Goal: Task Accomplishment & Management: Manage account settings

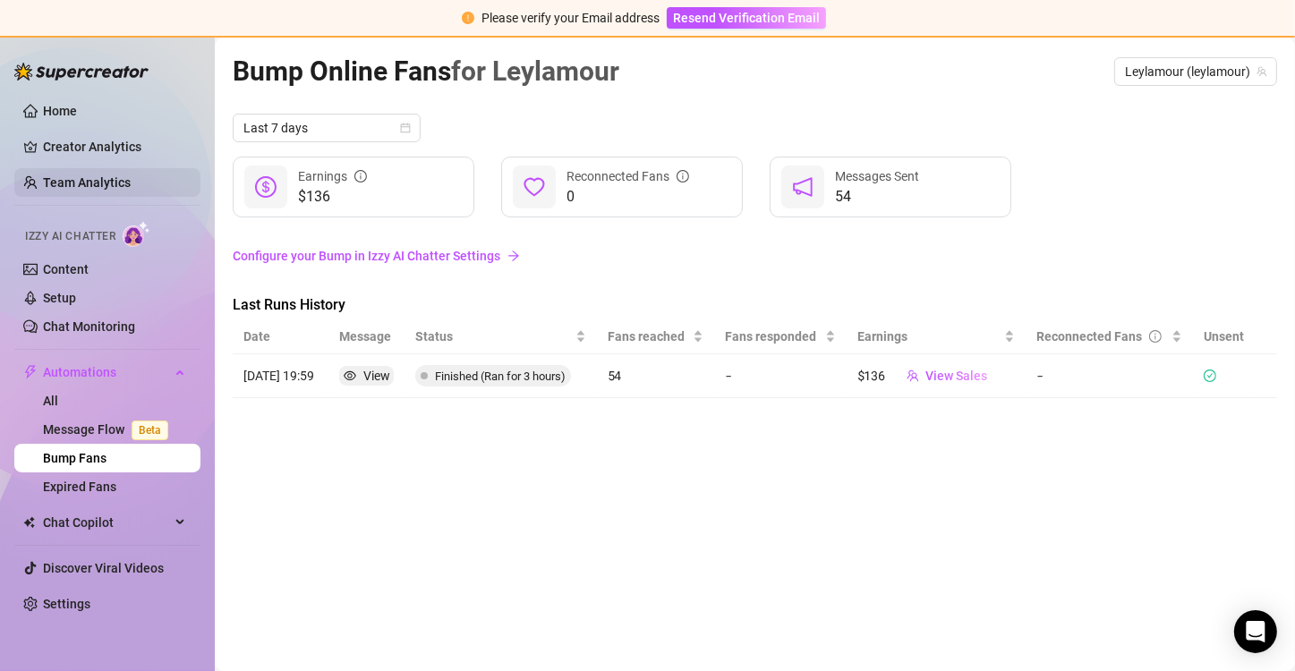
click at [105, 181] on link "Team Analytics" at bounding box center [87, 182] width 88 height 14
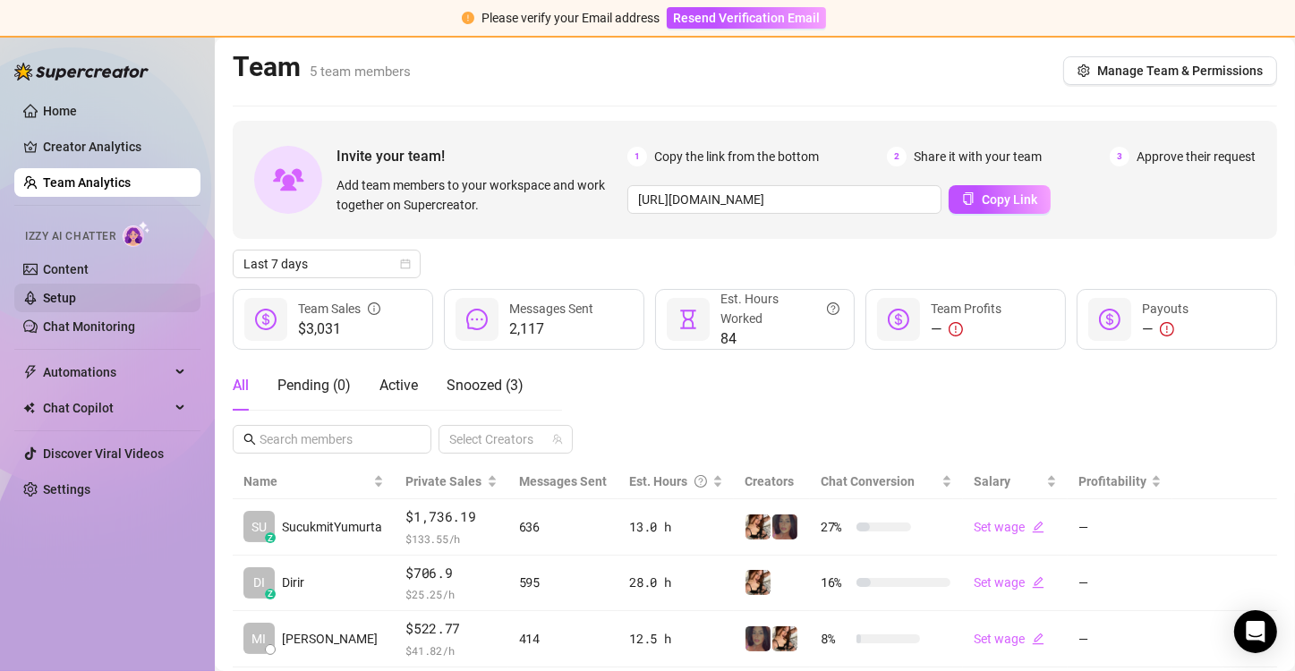
click at [76, 291] on link "Setup" at bounding box center [59, 298] width 33 height 14
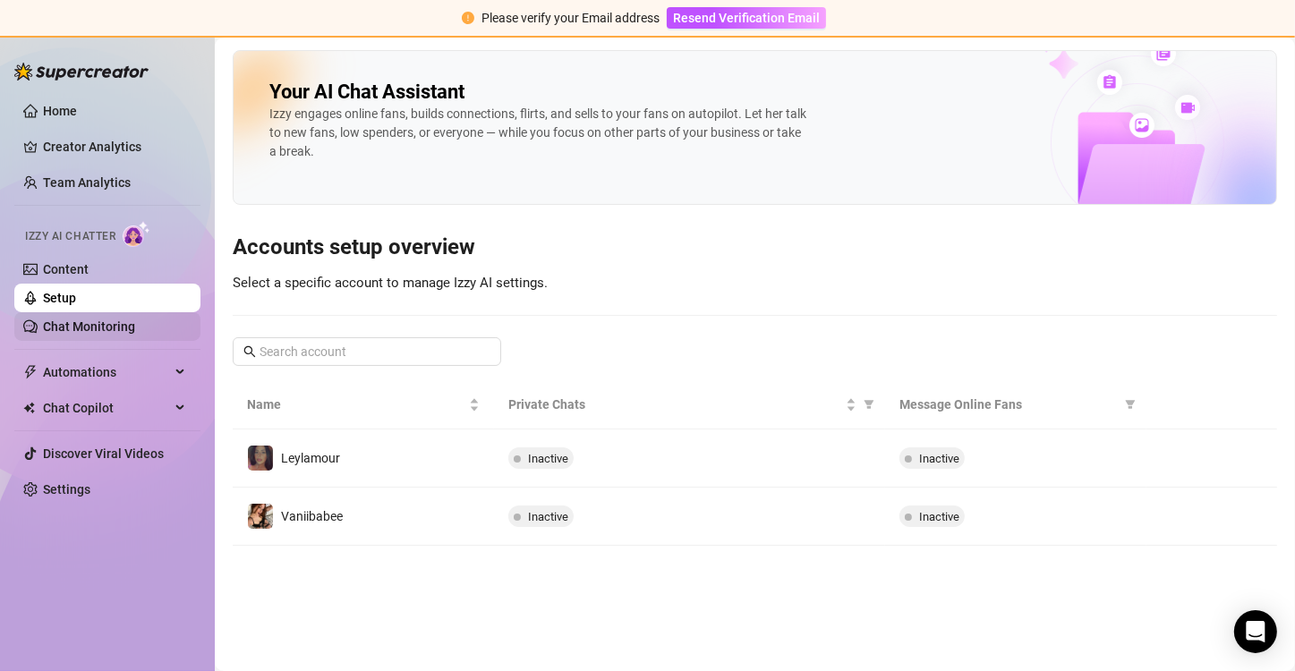
click at [96, 329] on link "Chat Monitoring" at bounding box center [89, 326] width 92 height 14
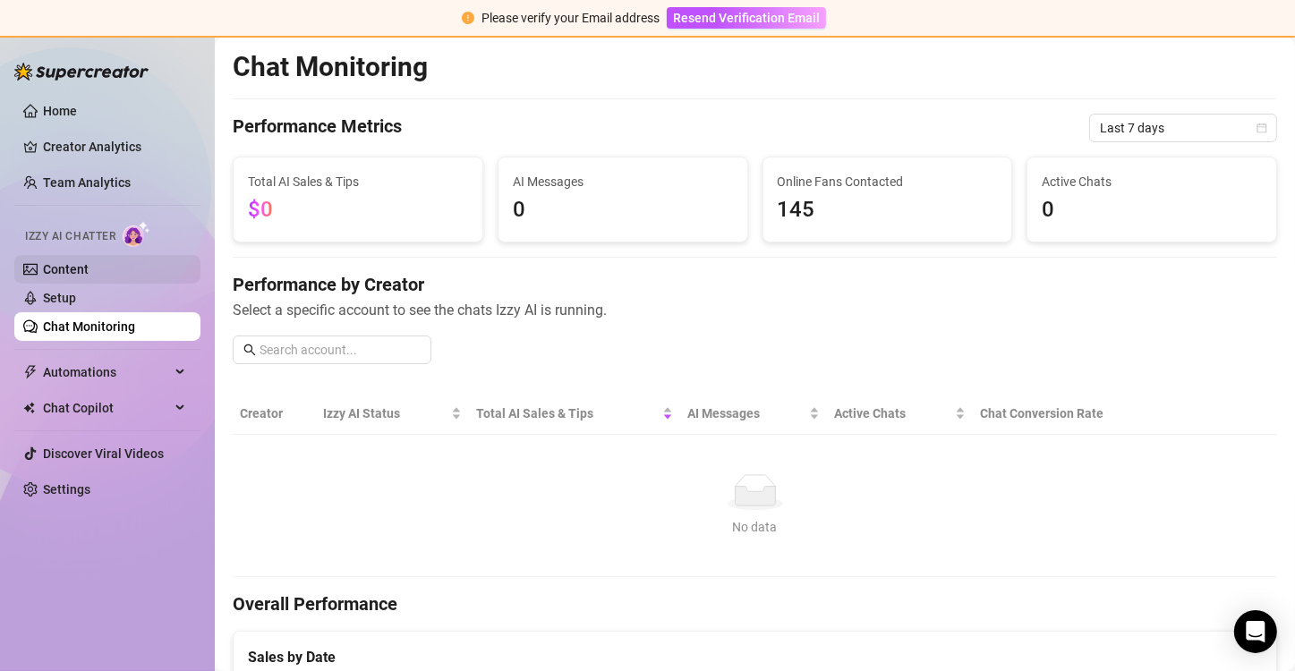
click at [57, 269] on link "Content" at bounding box center [66, 269] width 46 height 14
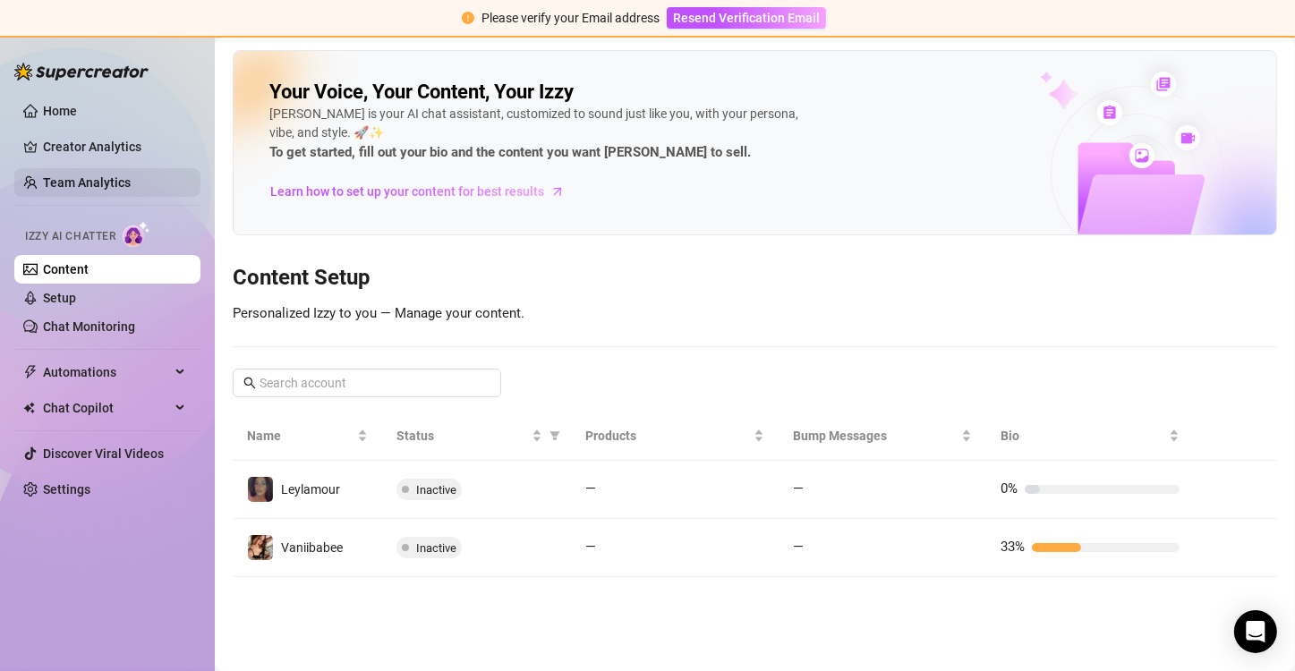
click at [81, 177] on link "Team Analytics" at bounding box center [87, 182] width 88 height 14
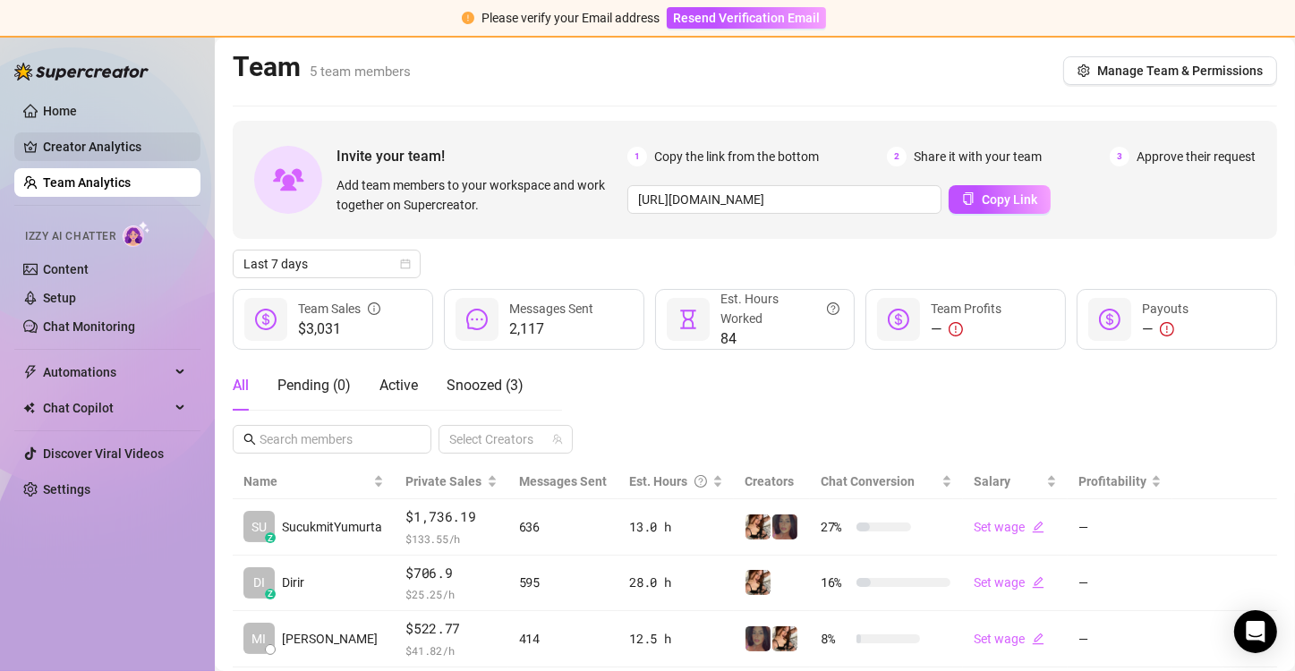
click at [86, 154] on link "Creator Analytics" at bounding box center [114, 146] width 143 height 29
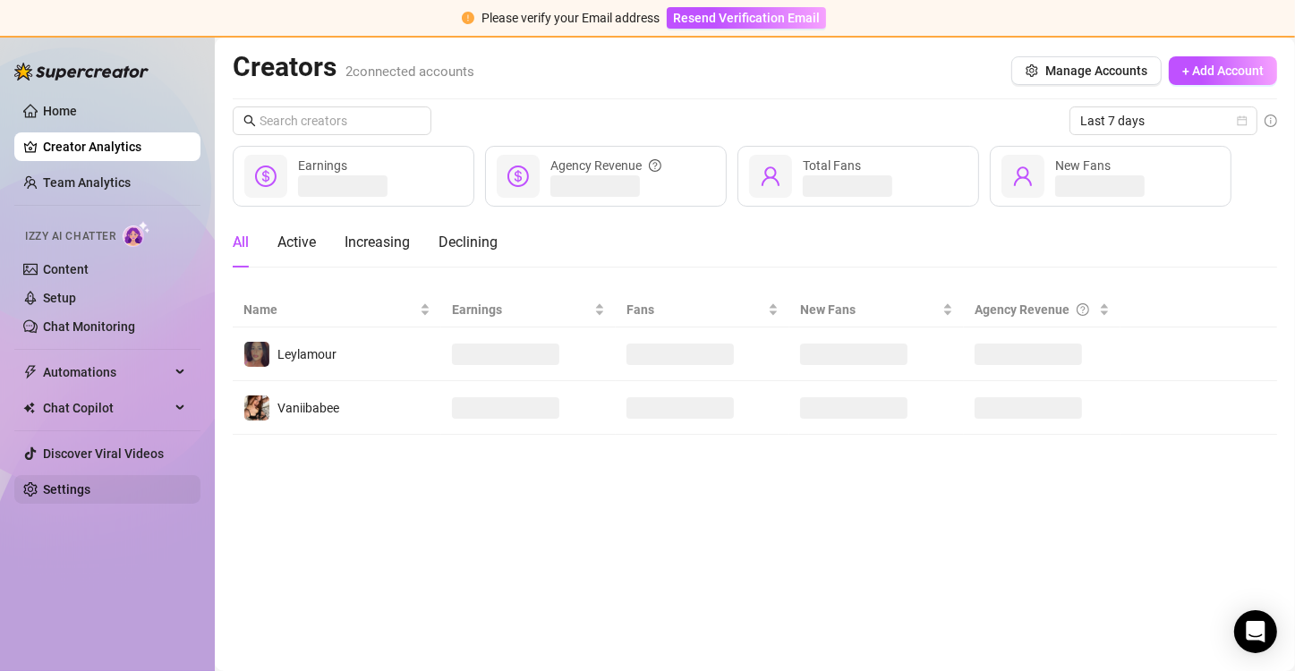
click at [85, 482] on link "Settings" at bounding box center [66, 489] width 47 height 14
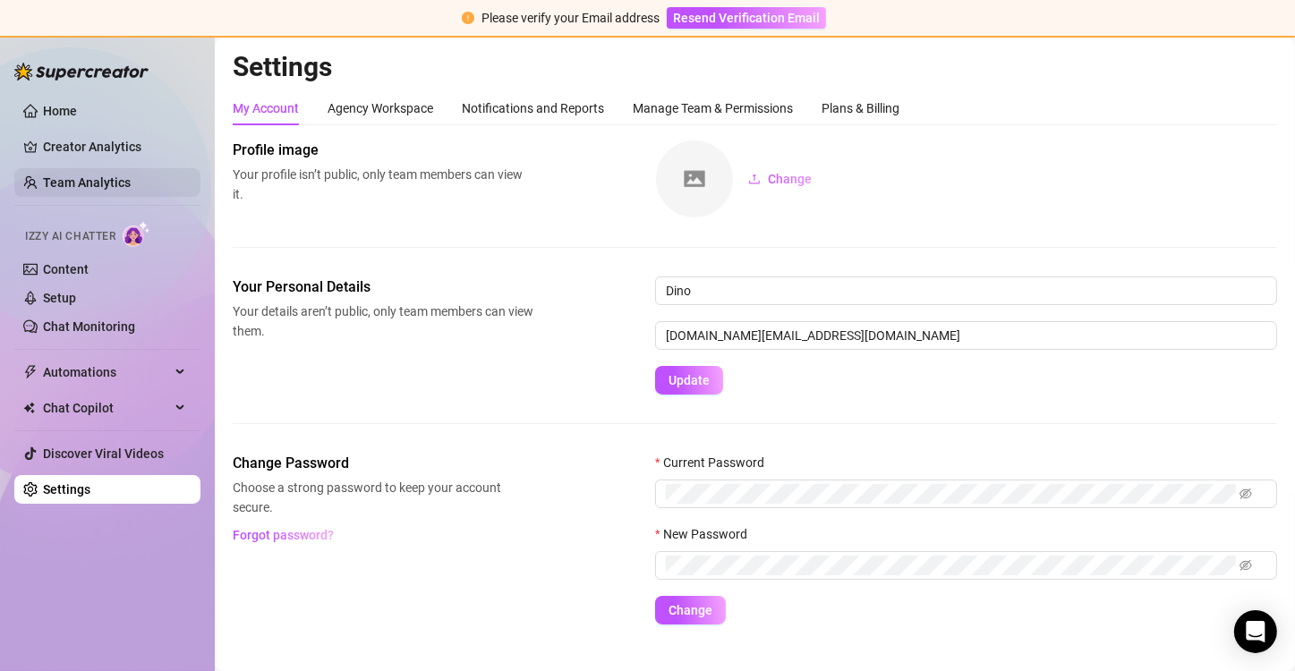
click at [97, 175] on link "Team Analytics" at bounding box center [87, 182] width 88 height 14
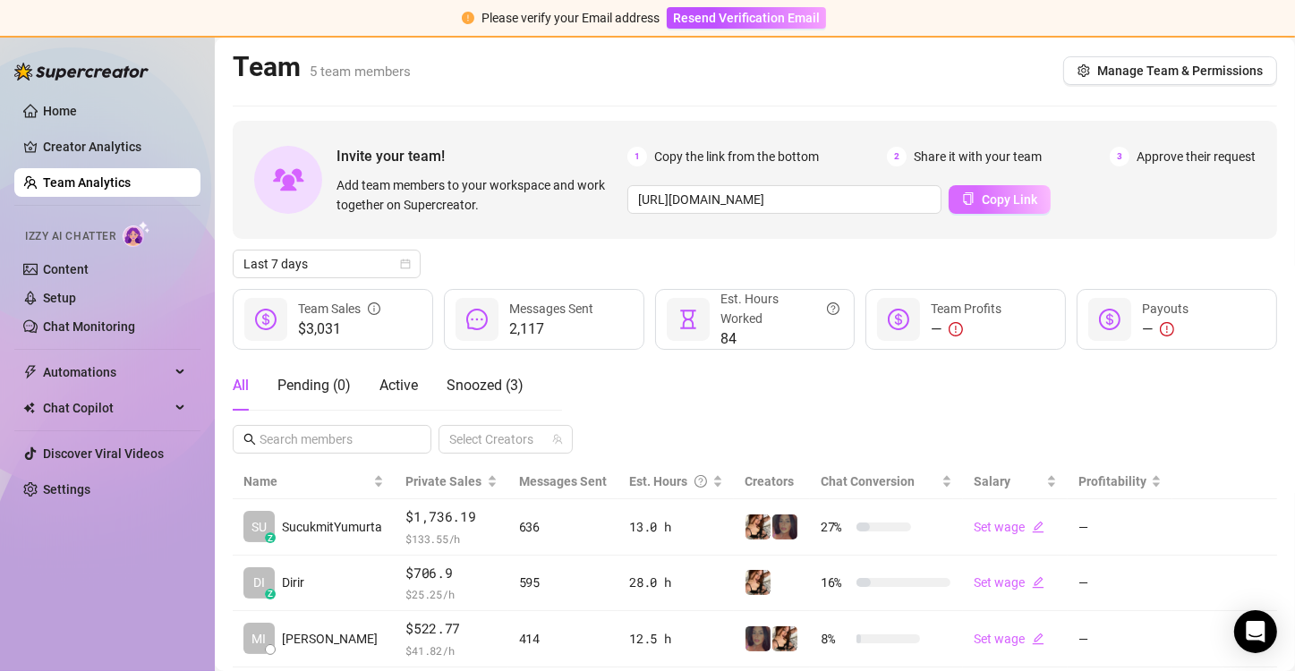
click at [984, 205] on span "Copy Link" at bounding box center [1009, 199] width 55 height 14
click at [984, 204] on span "Copy Link" at bounding box center [1009, 199] width 55 height 14
click at [1187, 68] on span "Manage Team & Permissions" at bounding box center [1180, 71] width 166 height 14
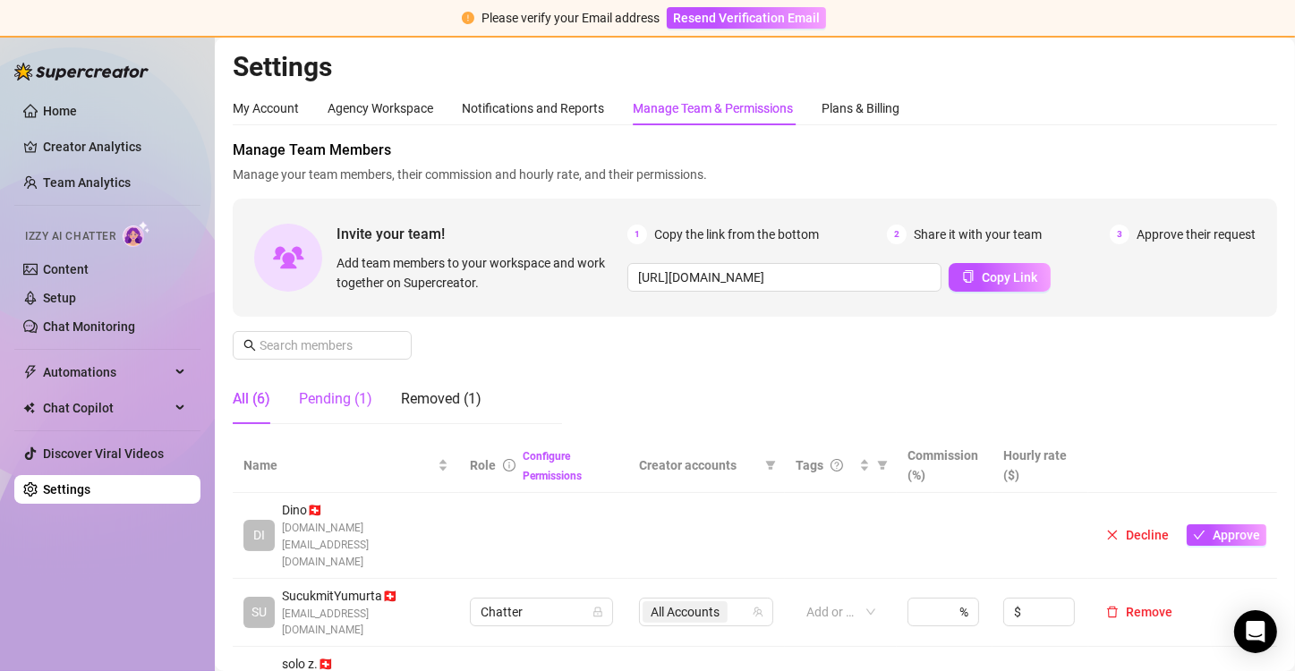
click at [361, 396] on div "Pending (1)" at bounding box center [335, 398] width 73 height 21
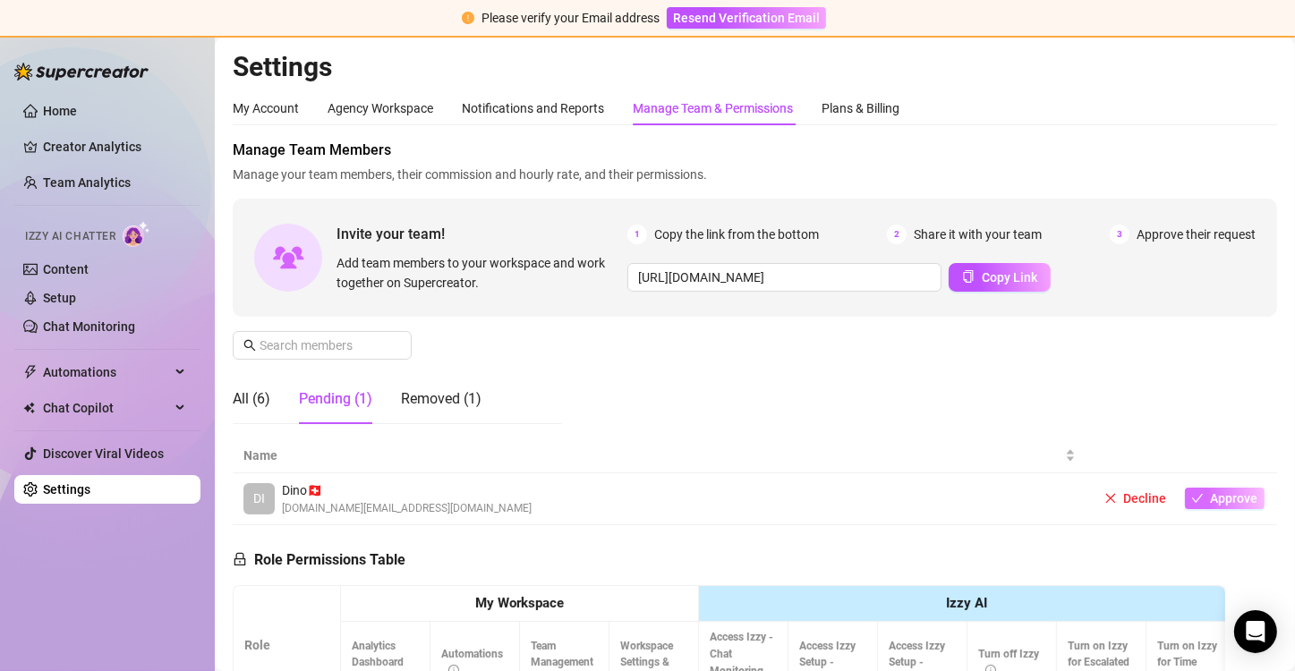
click at [1216, 492] on span "Approve" at bounding box center [1234, 498] width 47 height 14
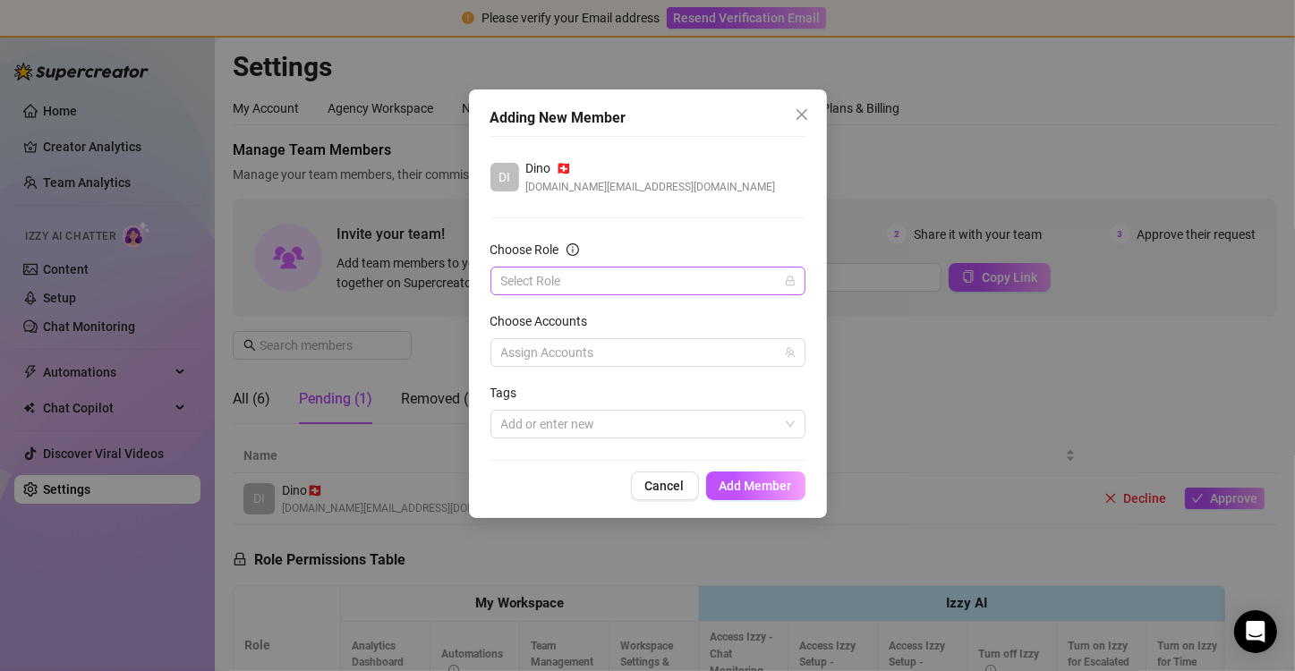
click at [729, 273] on input "Choose Role" at bounding box center [639, 281] width 277 height 27
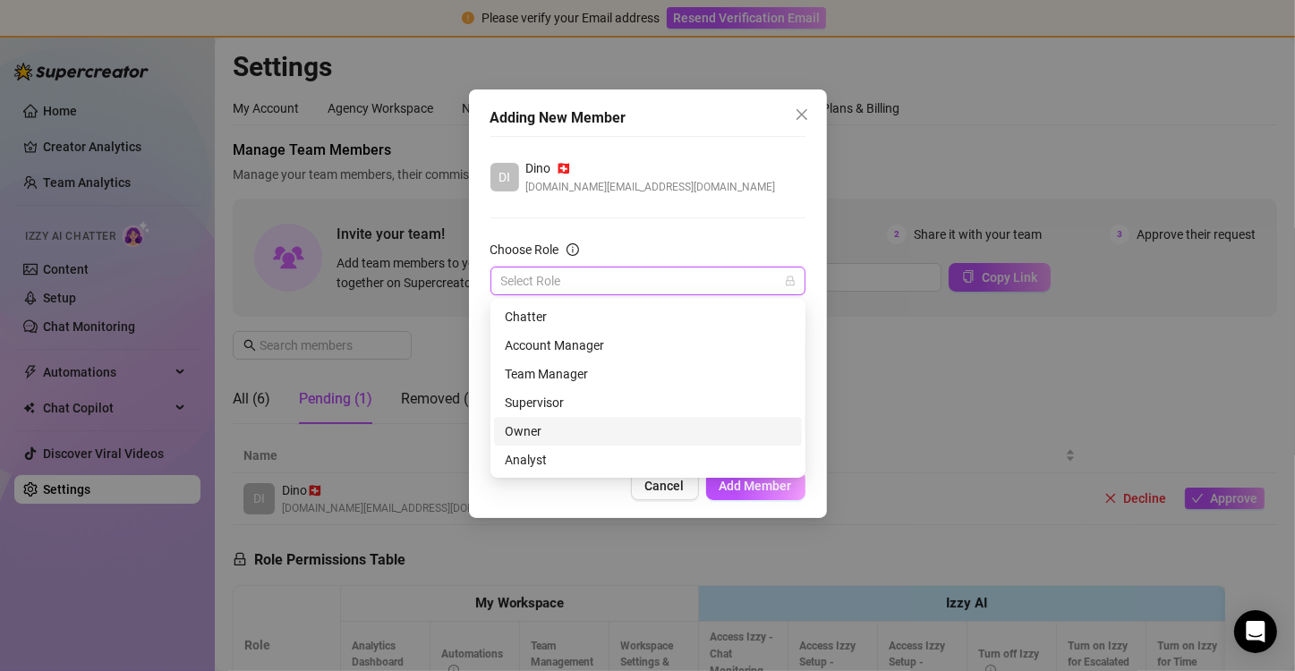
click at [582, 426] on div "Owner" at bounding box center [648, 432] width 286 height 20
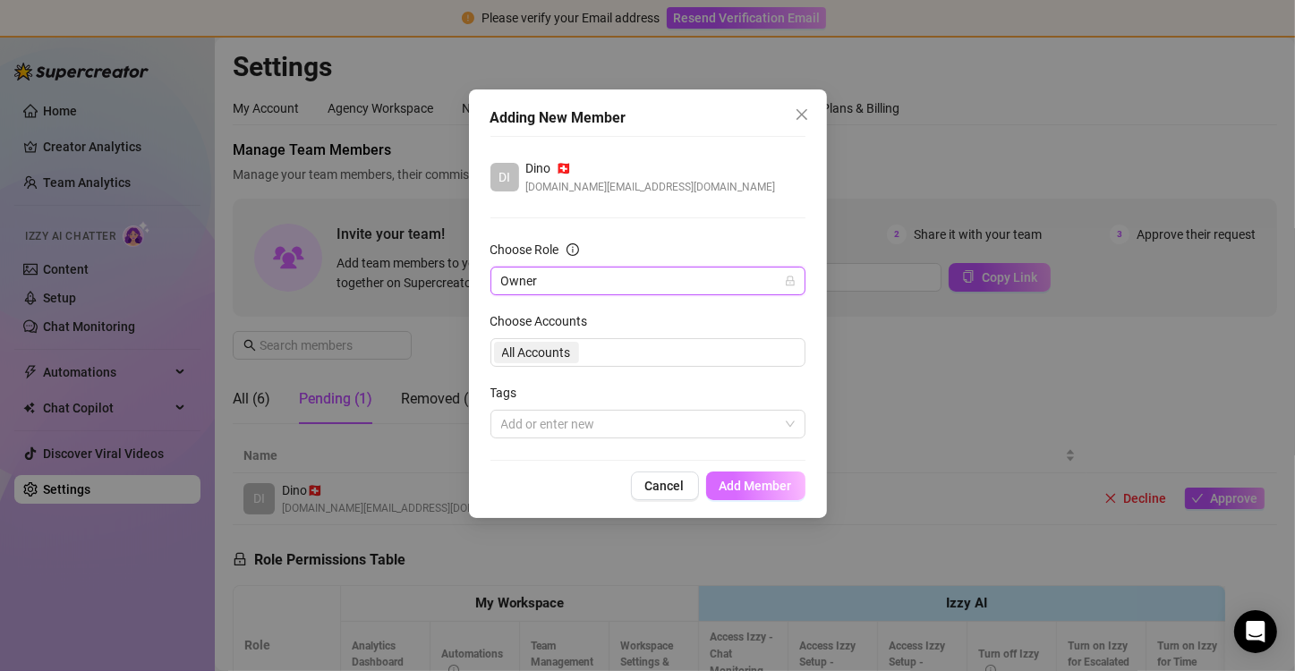
click at [764, 489] on span "Add Member" at bounding box center [756, 486] width 72 height 14
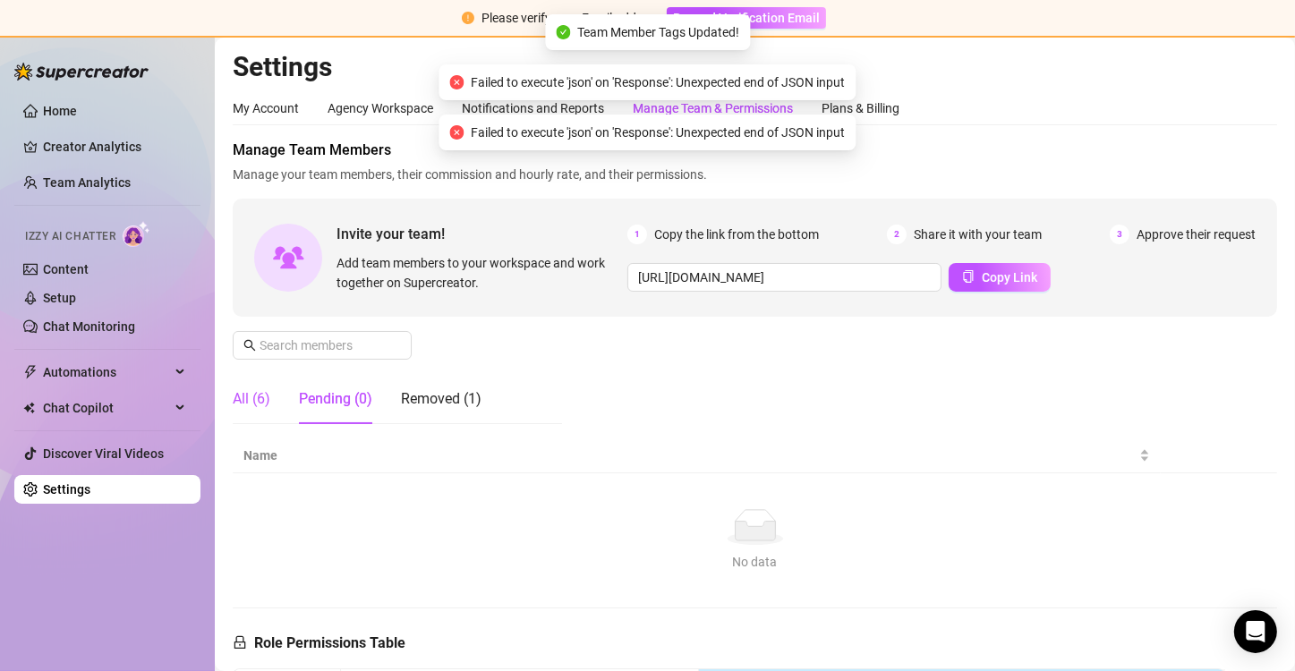
click at [250, 399] on div "All (6)" at bounding box center [252, 398] width 38 height 21
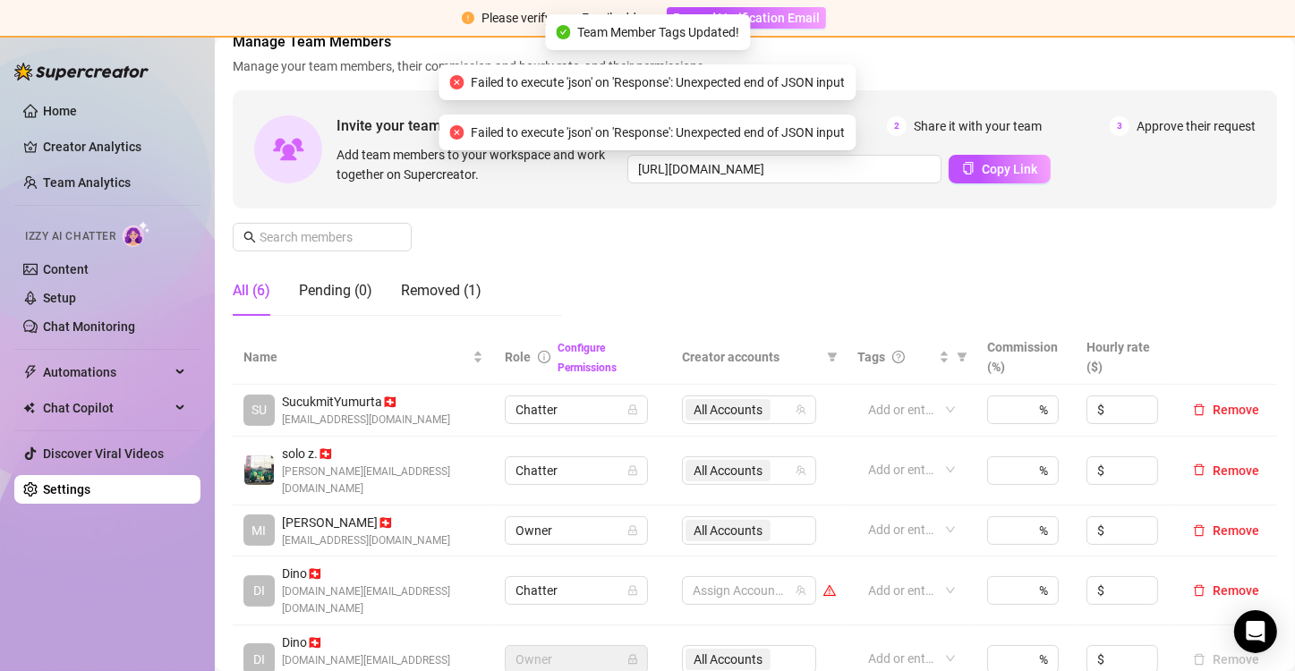
scroll to position [179, 0]
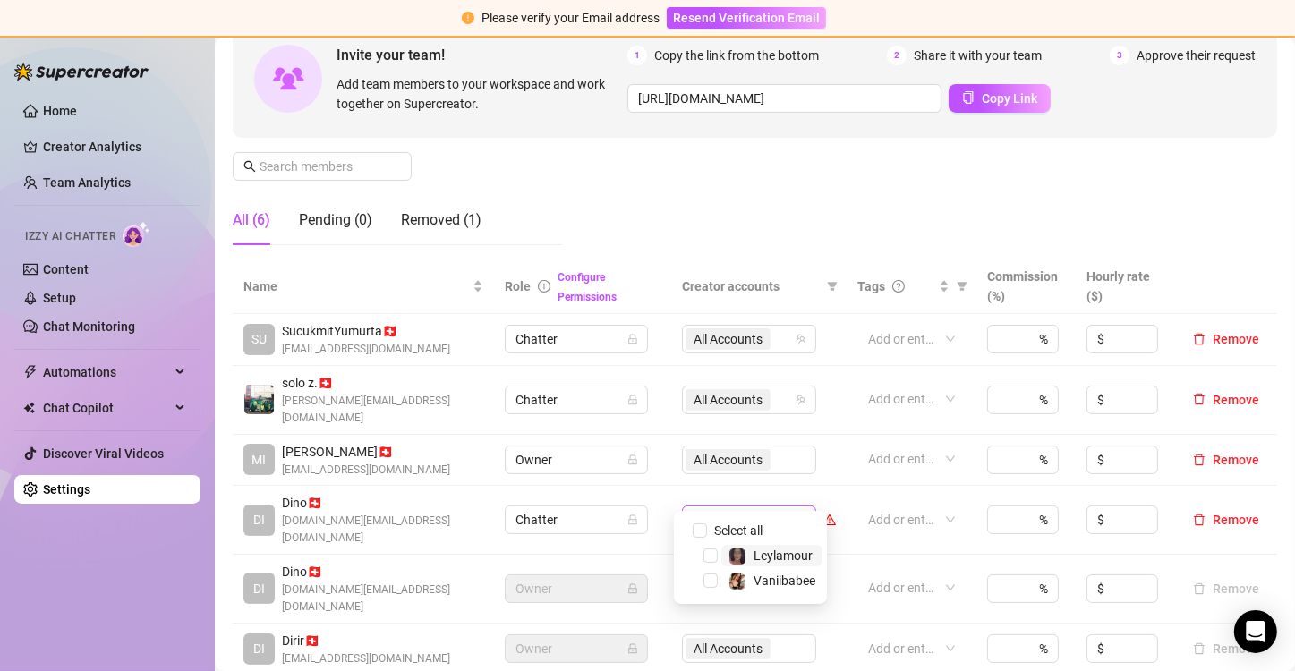
click at [760, 507] on div at bounding box center [740, 519] width 108 height 25
click at [703, 528] on input "Select all" at bounding box center [700, 531] width 14 height 14
checkbox input "true"
click at [857, 455] on div "Add or enter new" at bounding box center [911, 460] width 108 height 30
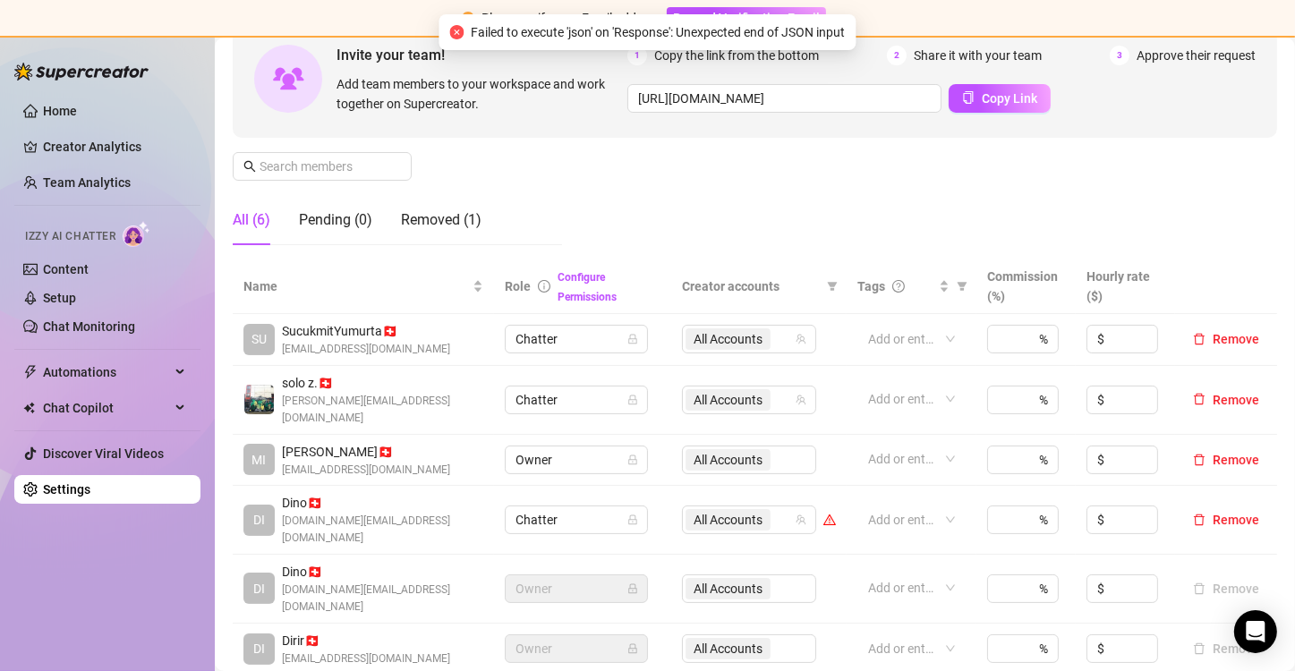
click at [90, 488] on link "Settings" at bounding box center [66, 489] width 47 height 14
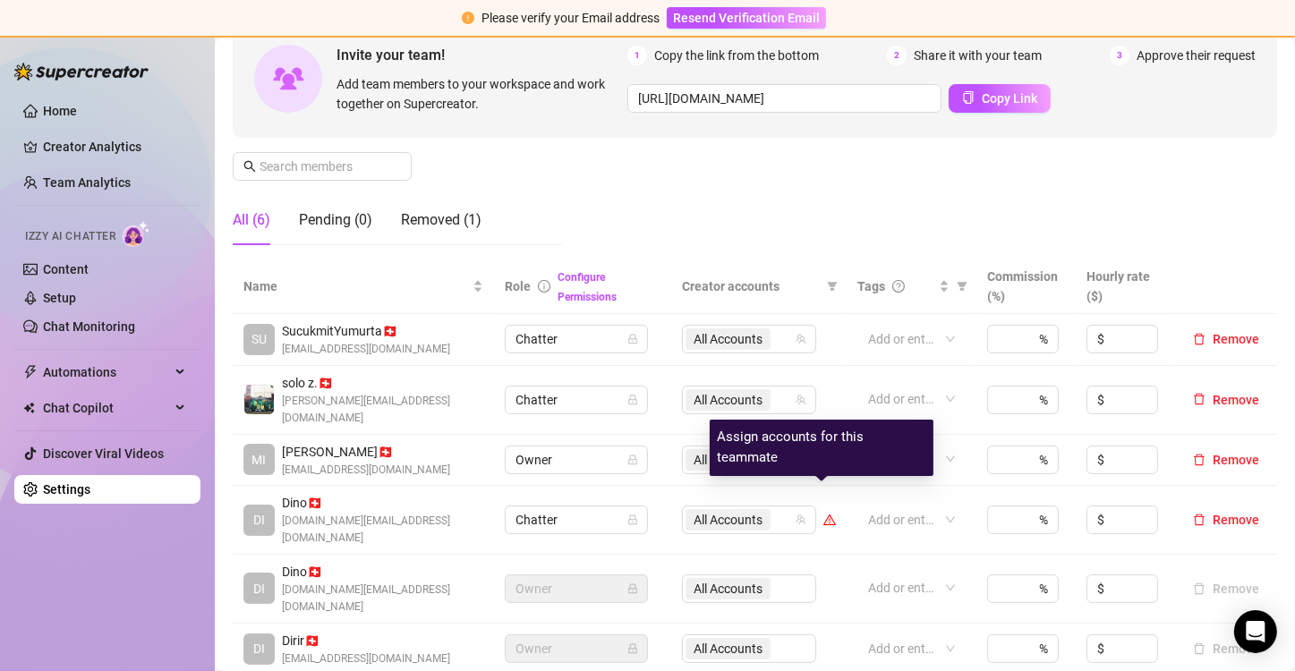
click at [825, 516] on icon "warning" at bounding box center [830, 520] width 10 height 8
click at [826, 514] on icon "warning" at bounding box center [829, 520] width 13 height 13
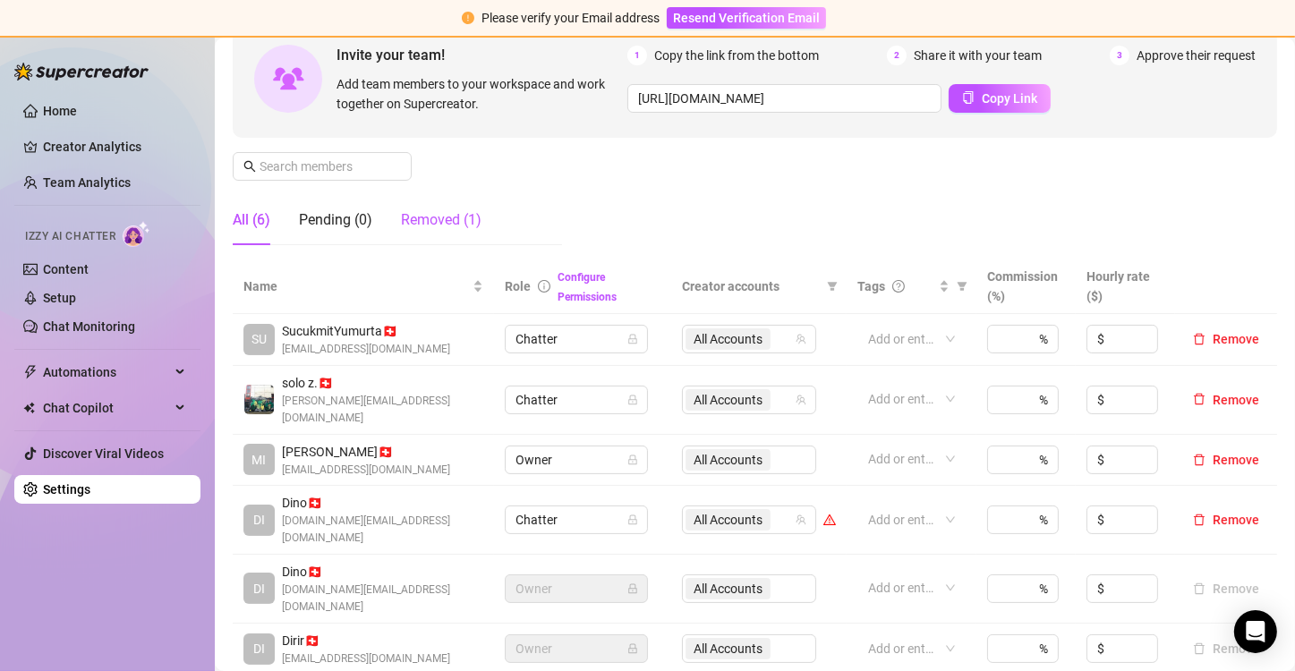
click at [441, 217] on div "Removed (1)" at bounding box center [441, 219] width 81 height 21
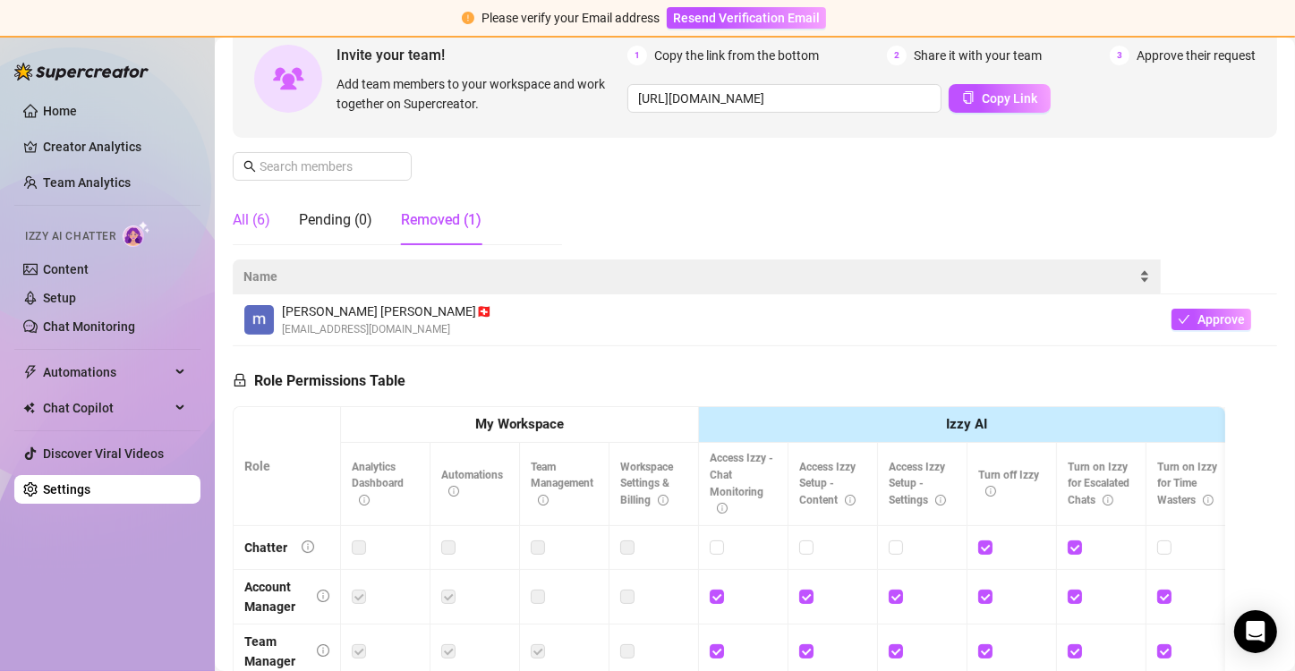
click at [262, 217] on div "All (6)" at bounding box center [252, 219] width 38 height 21
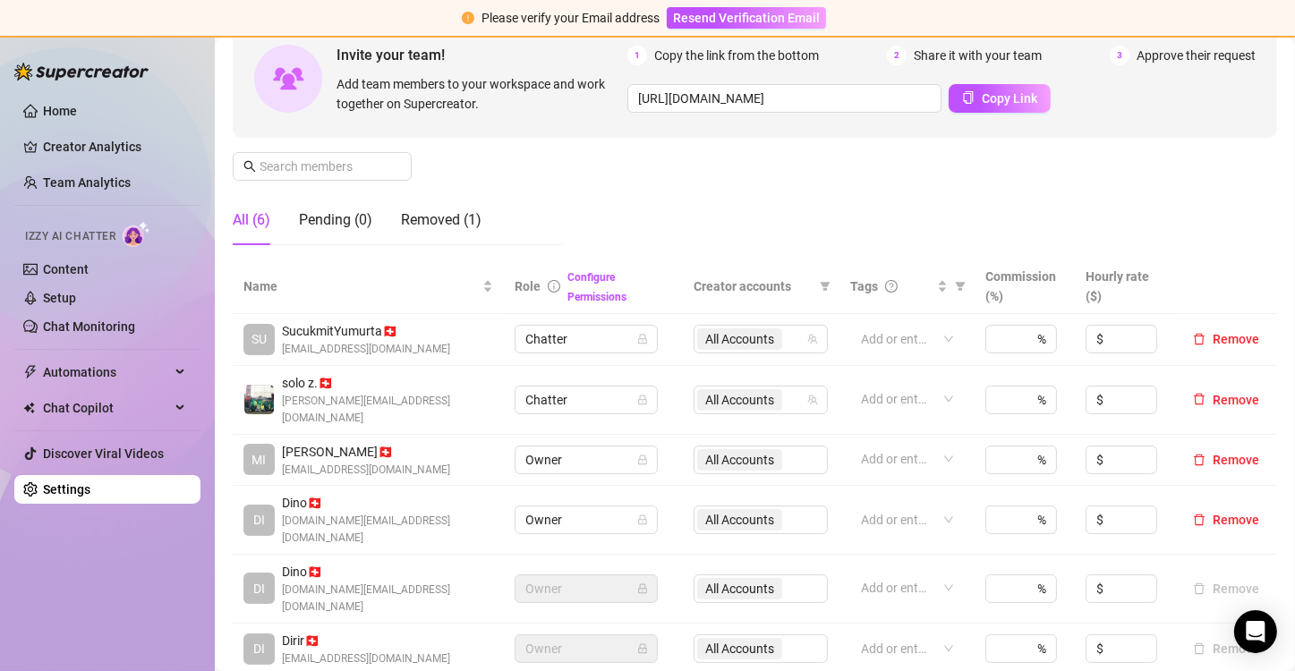
click at [730, 575] on div "All Accounts" at bounding box center [761, 589] width 134 height 29
